Goal: Task Accomplishment & Management: Use online tool/utility

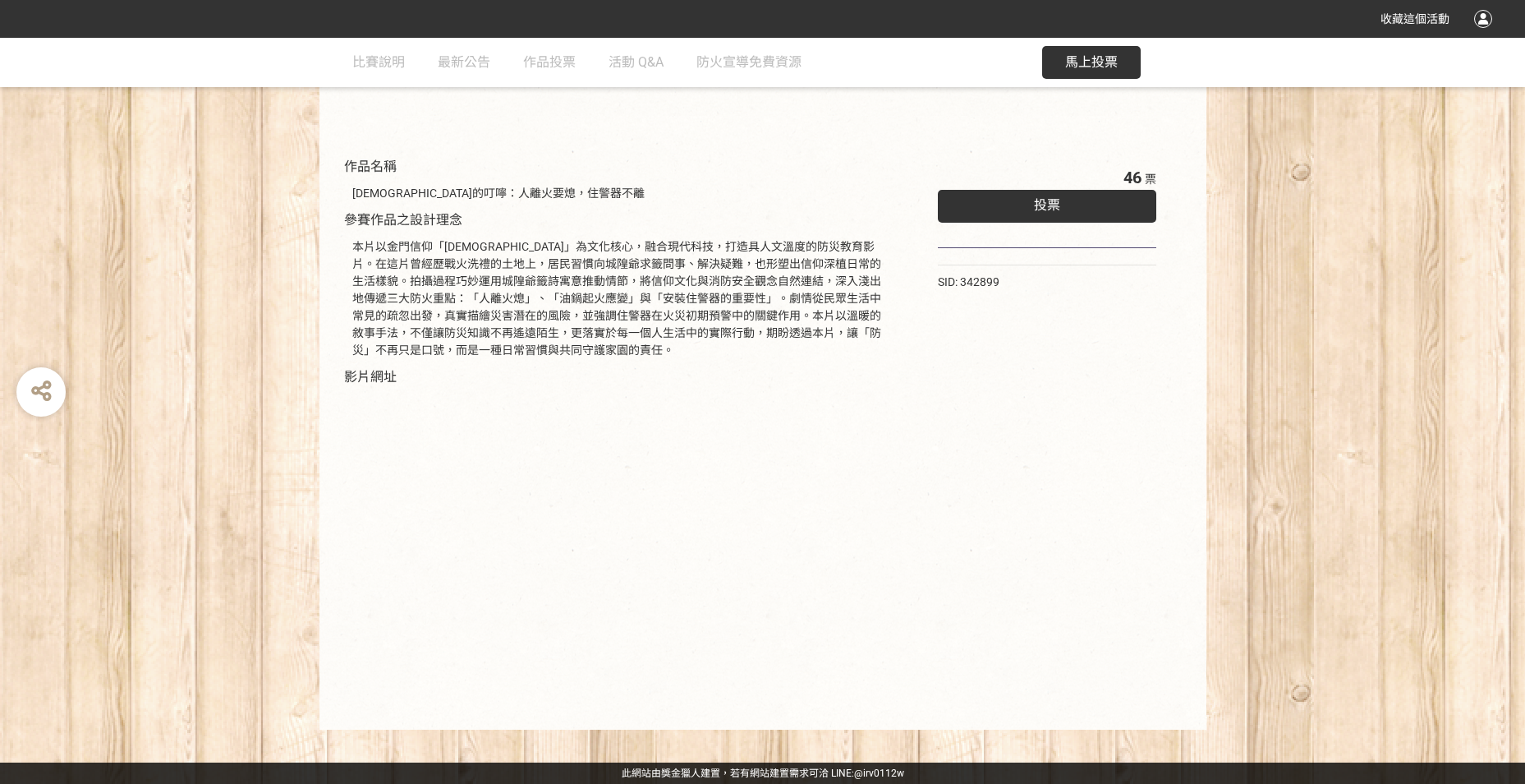
scroll to position [28, 0]
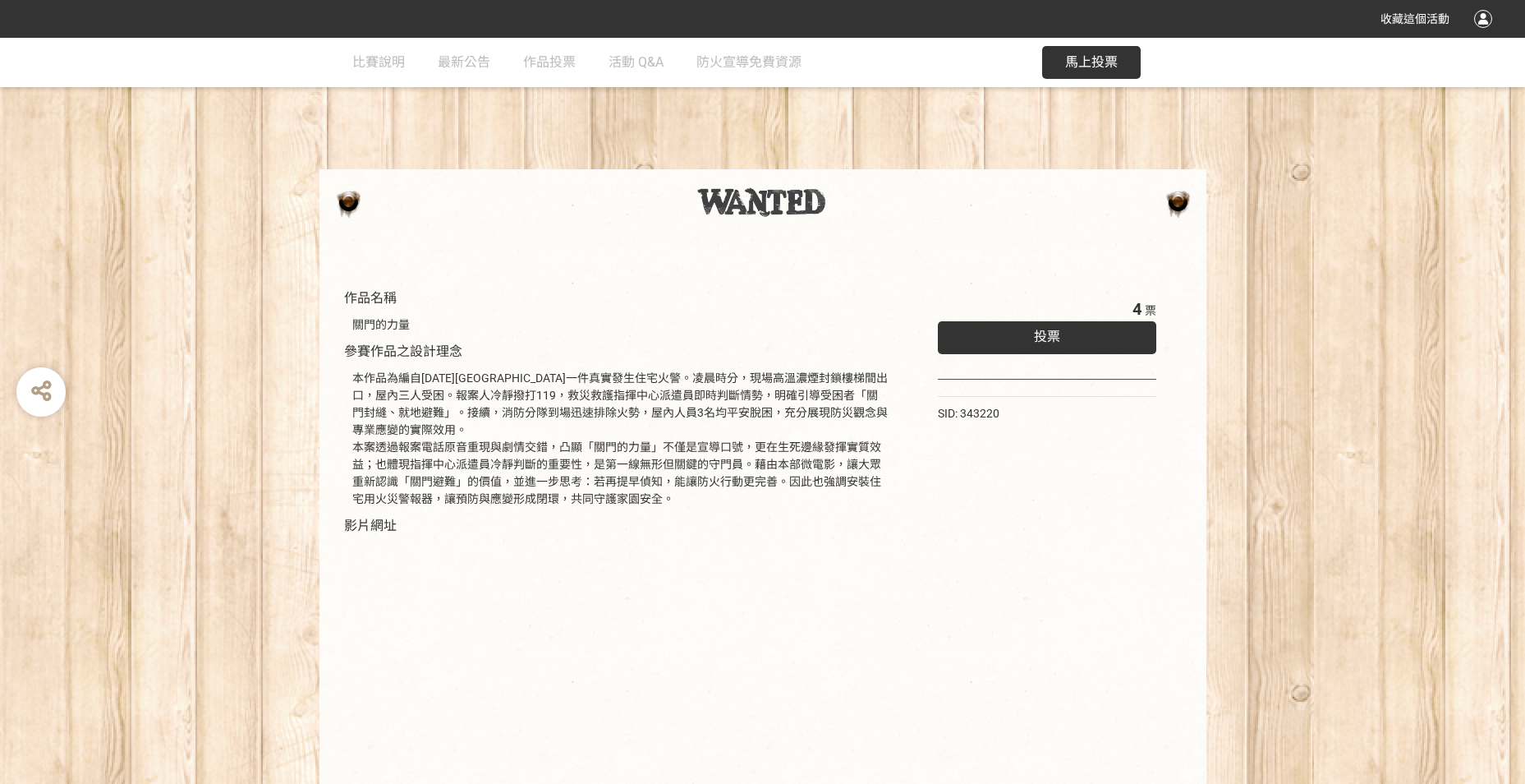
click at [1021, 339] on div "投票" at bounding box center [1047, 337] width 219 height 33
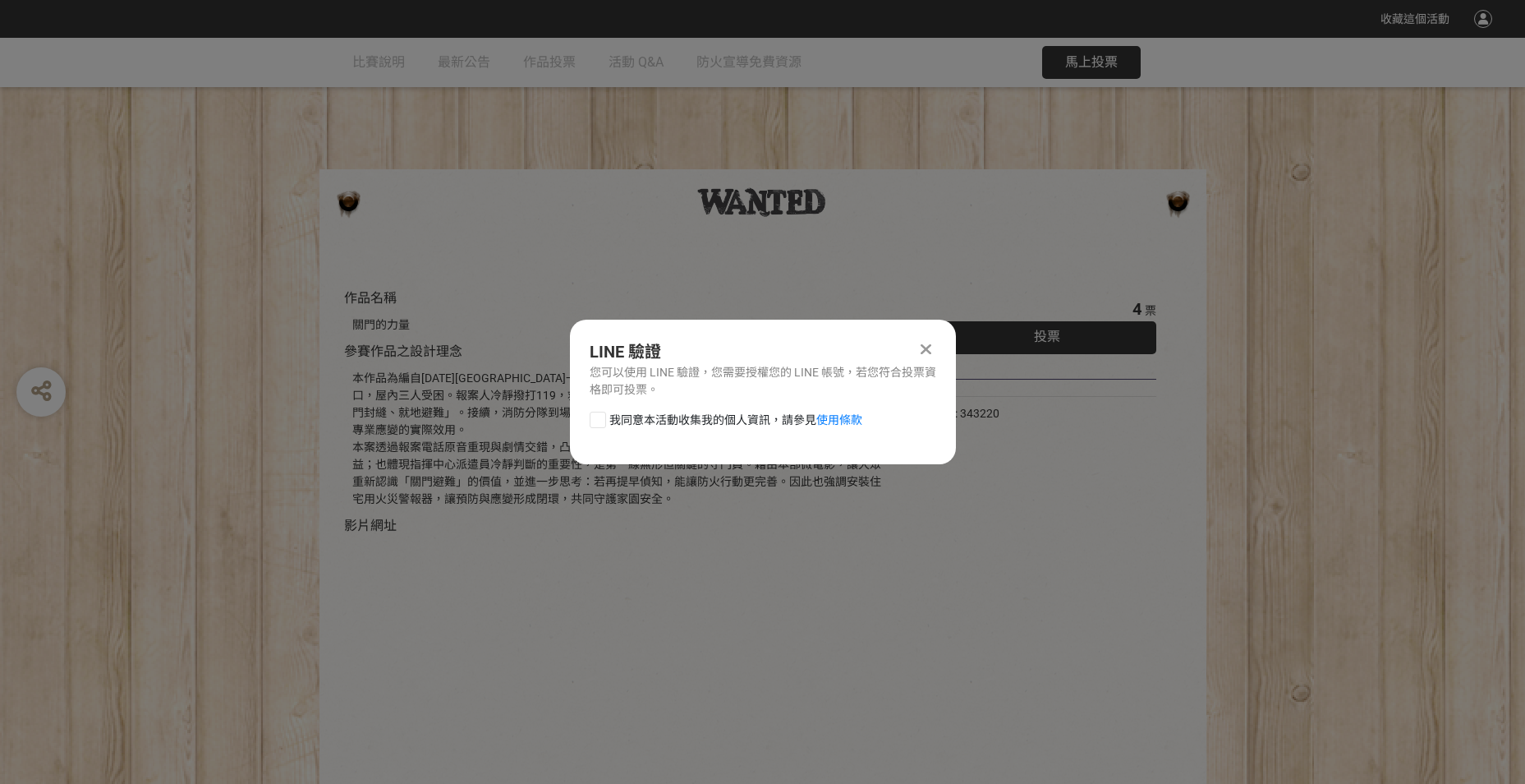
click at [594, 415] on div at bounding box center [598, 419] width 16 height 16
checkbox input "true"
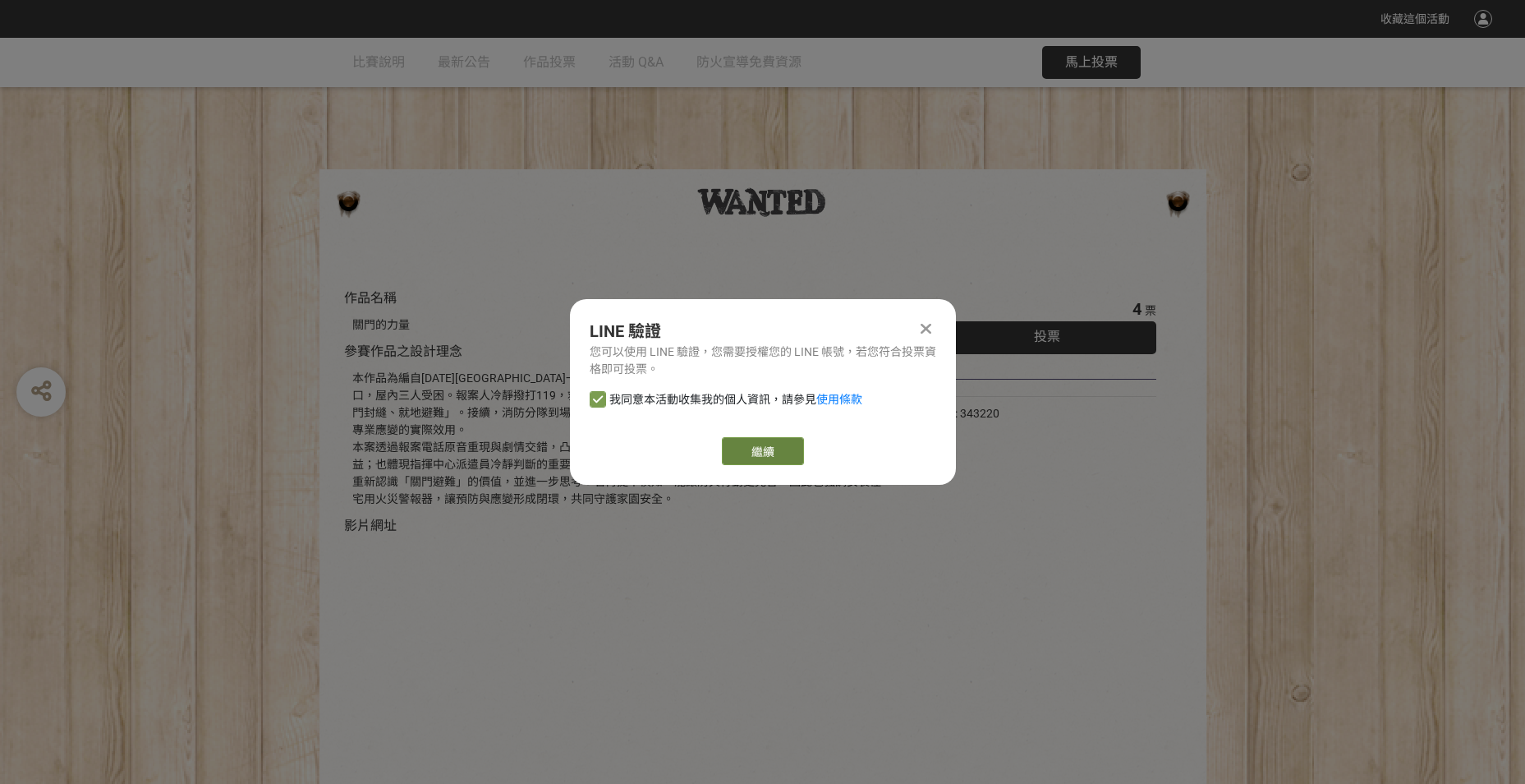
click at [754, 447] on link "繼續" at bounding box center [762, 451] width 82 height 28
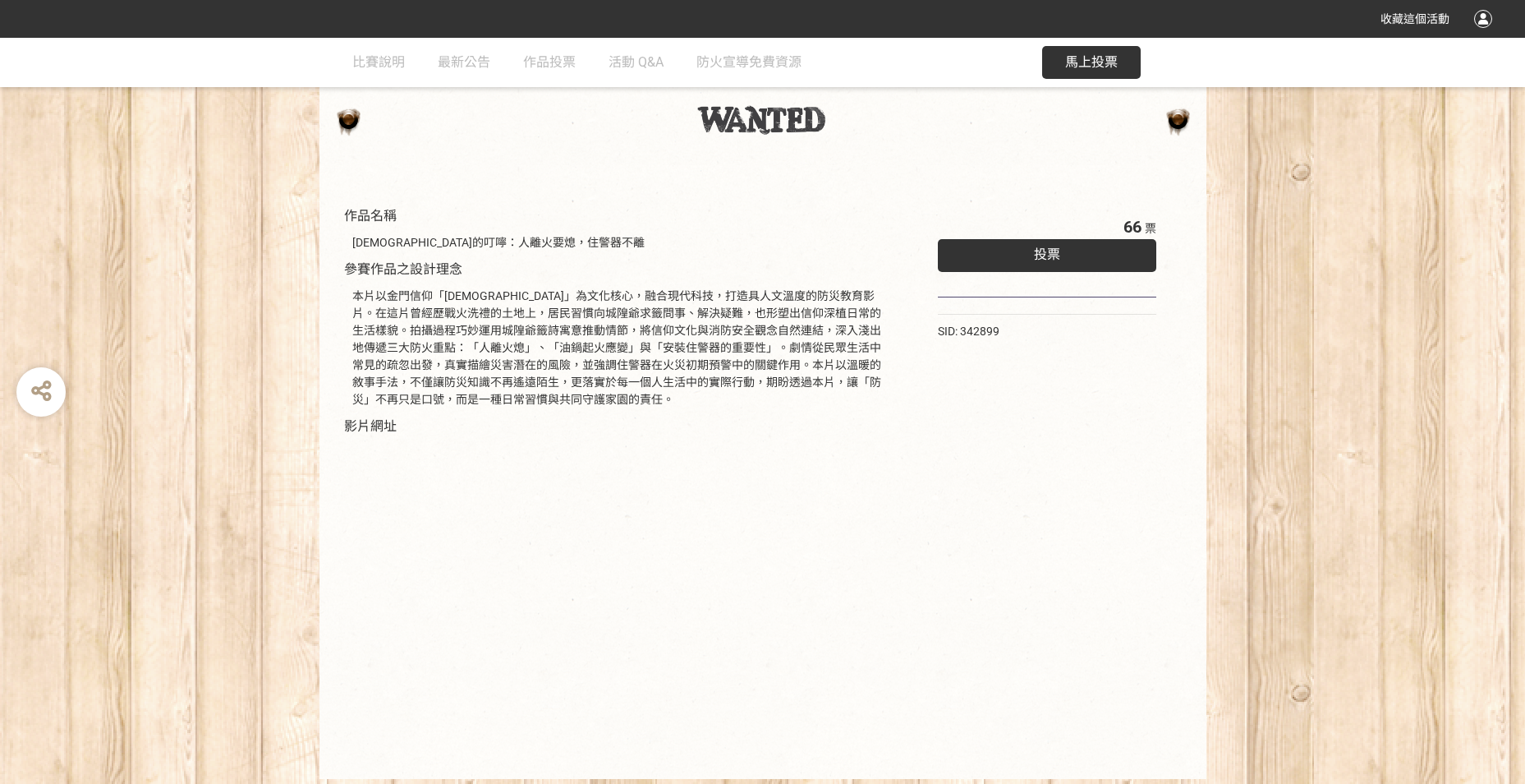
scroll to position [28, 0]
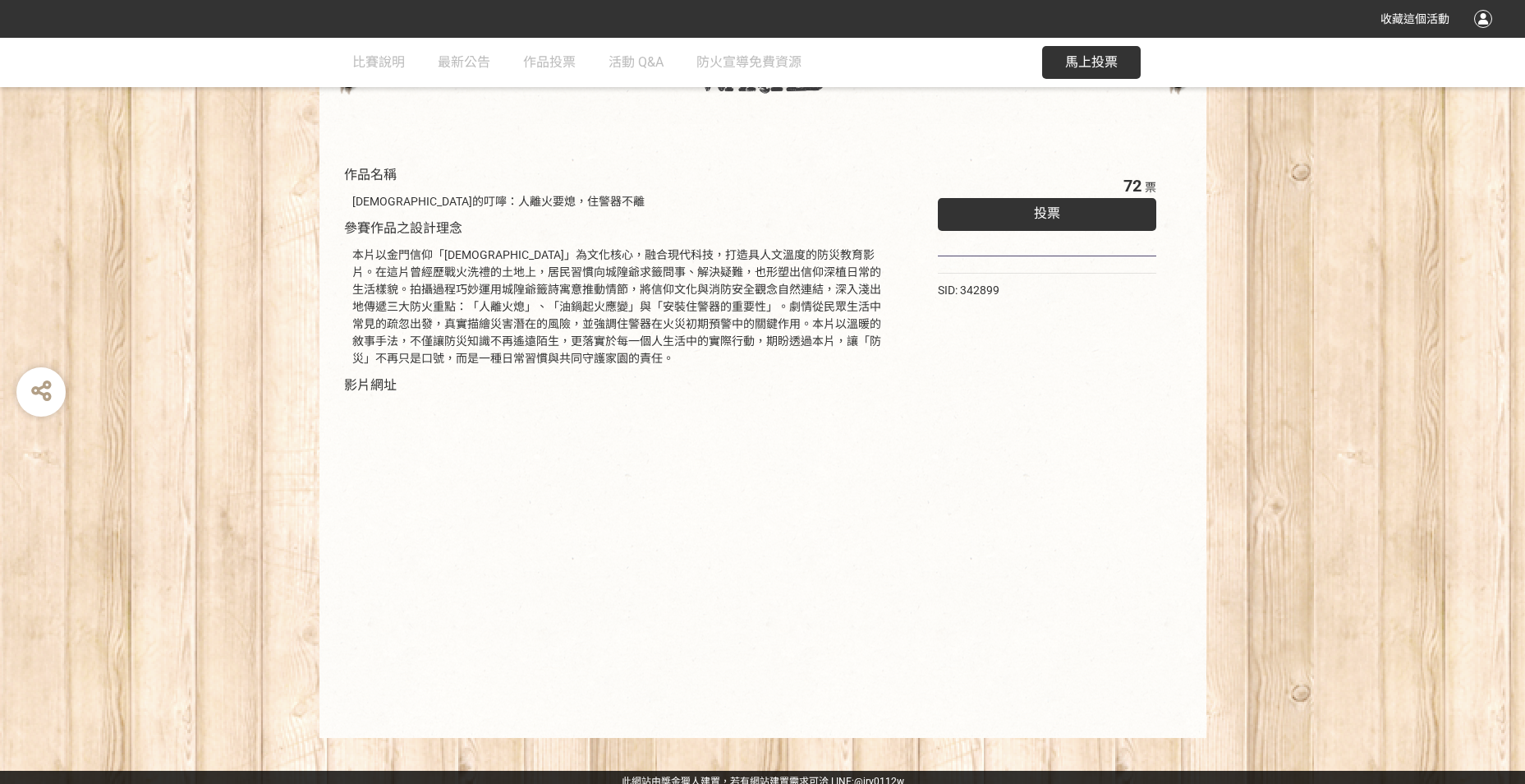
scroll to position [132, 0]
